Goal: Information Seeking & Learning: Check status

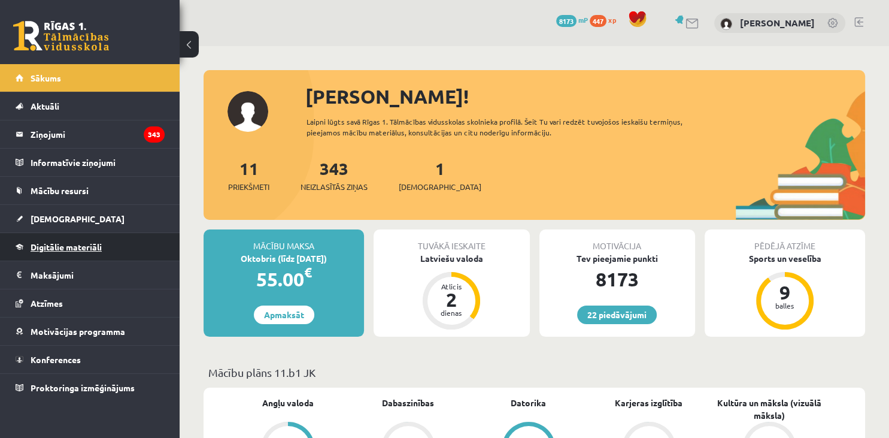
click at [56, 248] on span "Digitālie materiāli" at bounding box center [66, 246] width 71 height 11
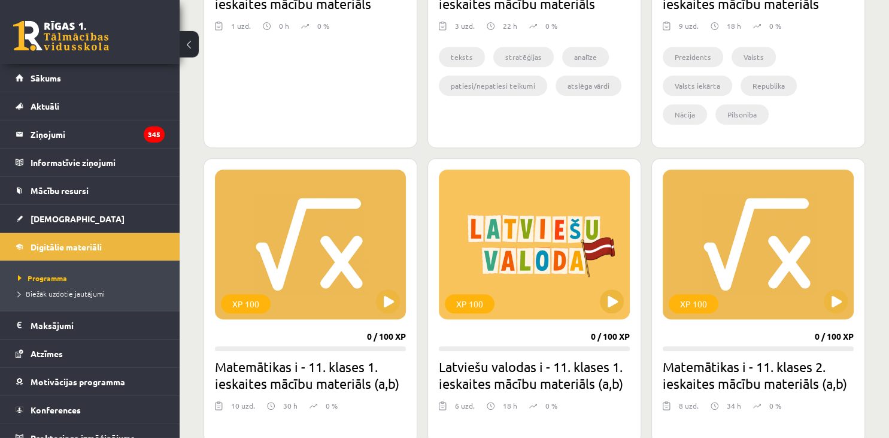
scroll to position [571, 0]
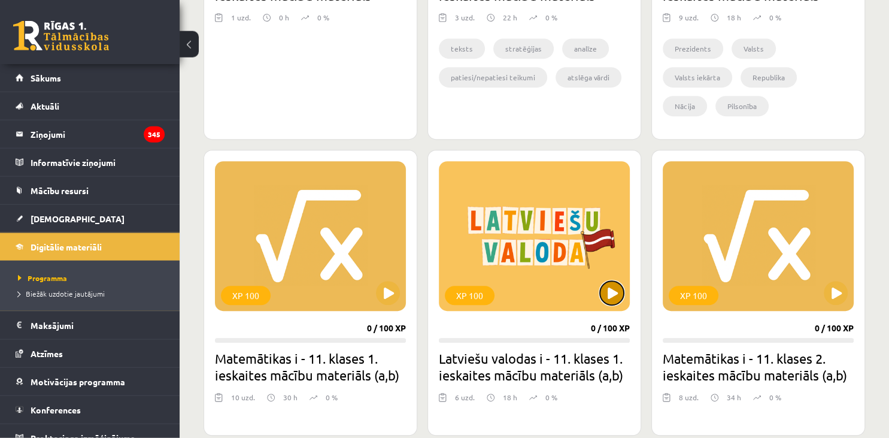
click at [603, 289] on button at bounding box center [612, 293] width 24 height 24
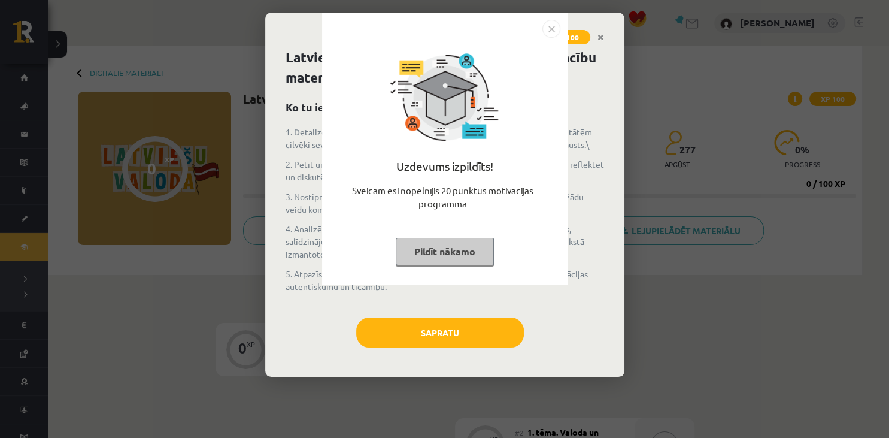
click at [467, 262] on button "Pildīt nākamo" at bounding box center [445, 252] width 98 height 28
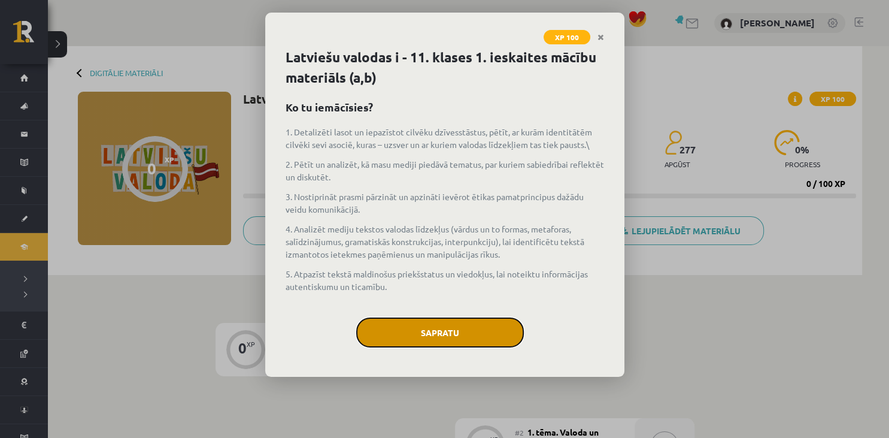
click at [442, 341] on button "Sapratu" at bounding box center [440, 332] width 168 height 30
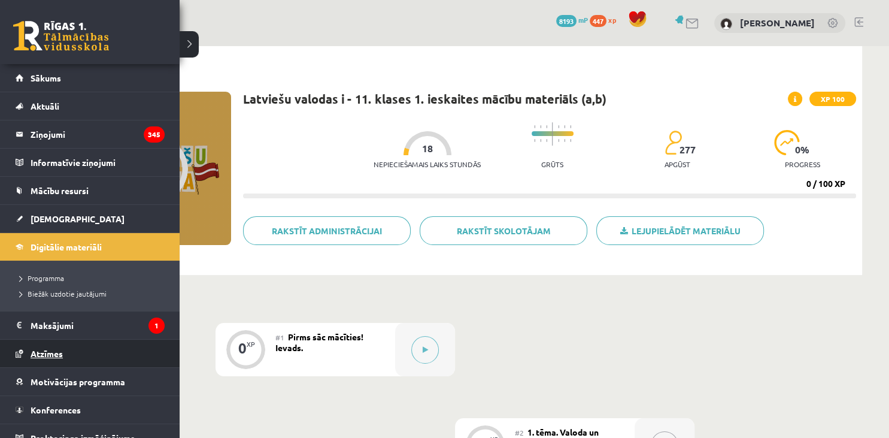
click at [50, 346] on link "Atzīmes" at bounding box center [90, 353] width 149 height 28
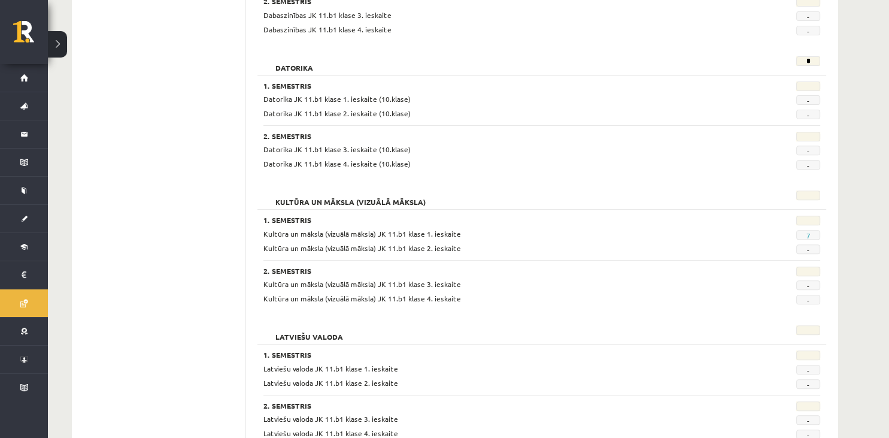
scroll to position [412, 0]
click at [806, 230] on link "7" at bounding box center [808, 234] width 4 height 10
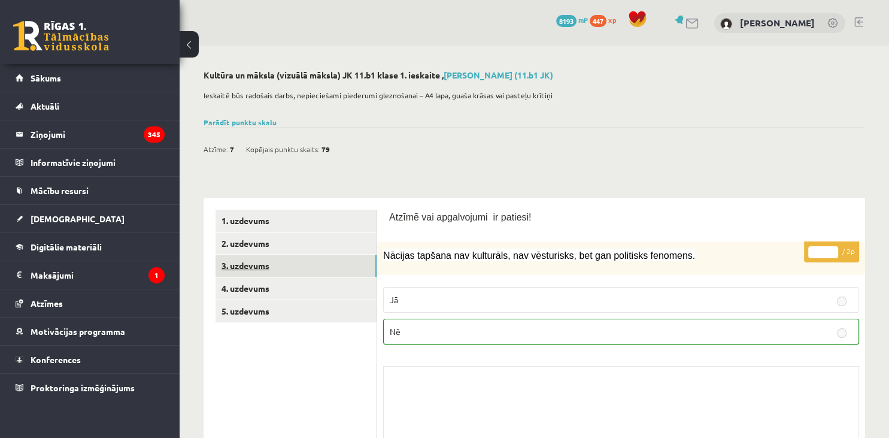
click at [320, 269] on link "3. uzdevums" at bounding box center [295, 265] width 161 height 22
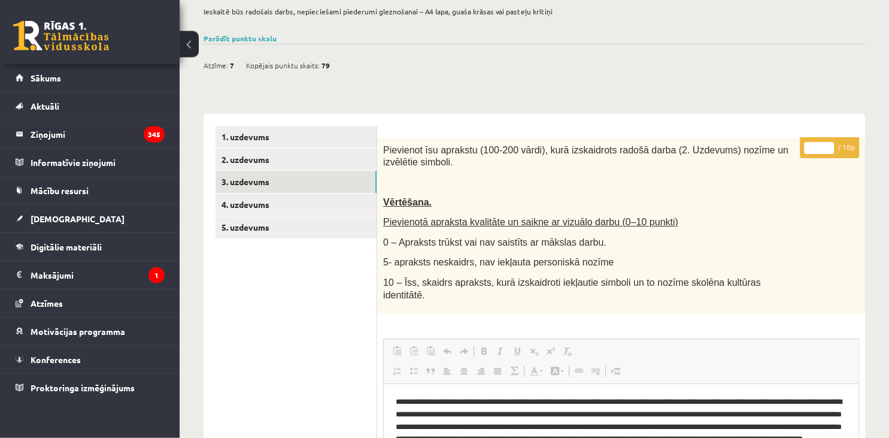
scroll to position [75, 0]
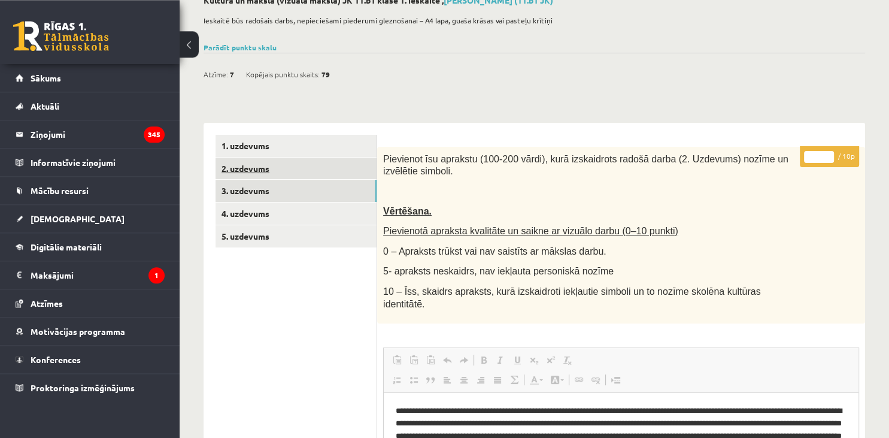
click at [336, 167] on link "2. uzdevums" at bounding box center [295, 168] width 161 height 22
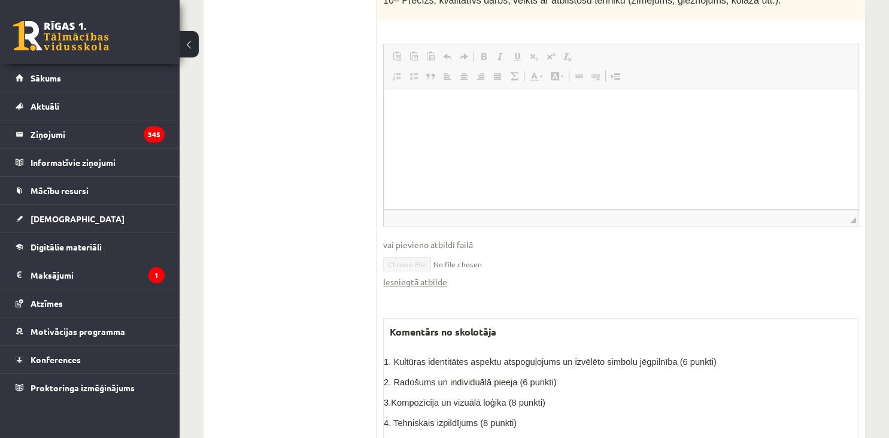
scroll to position [821, 0]
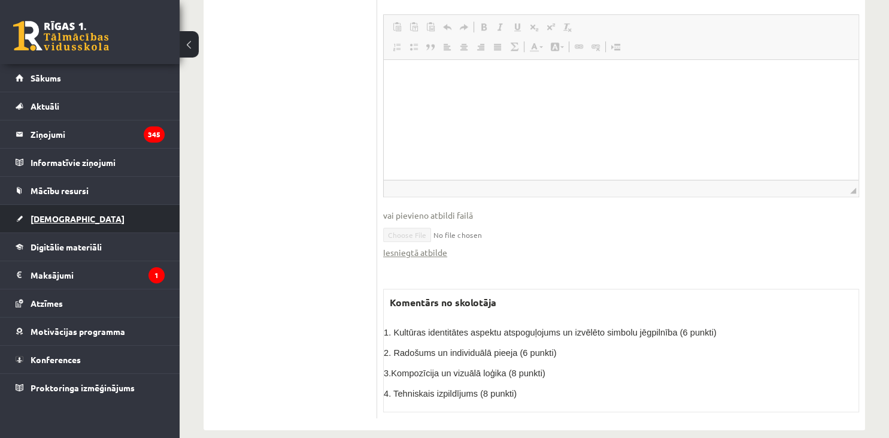
click at [68, 220] on link "[DEMOGRAPHIC_DATA]" at bounding box center [90, 219] width 149 height 28
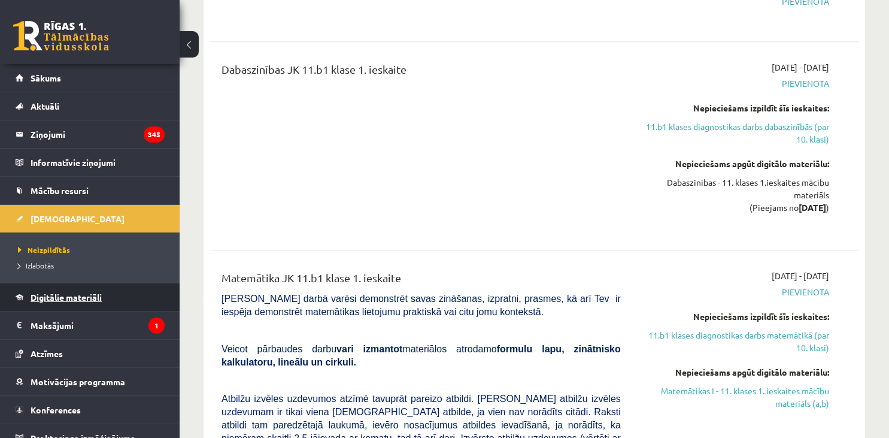
click at [71, 302] on link "Digitālie materiāli" at bounding box center [90, 297] width 149 height 28
